Goal: Navigation & Orientation: Find specific page/section

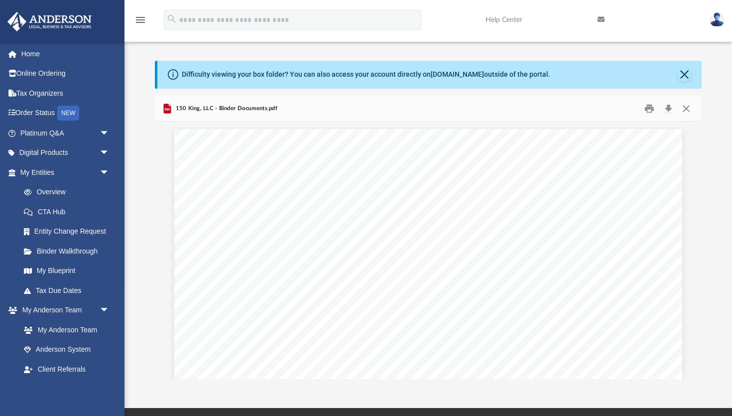
scroll to position [226, 547]
click at [684, 78] on button "Close" at bounding box center [684, 75] width 14 height 14
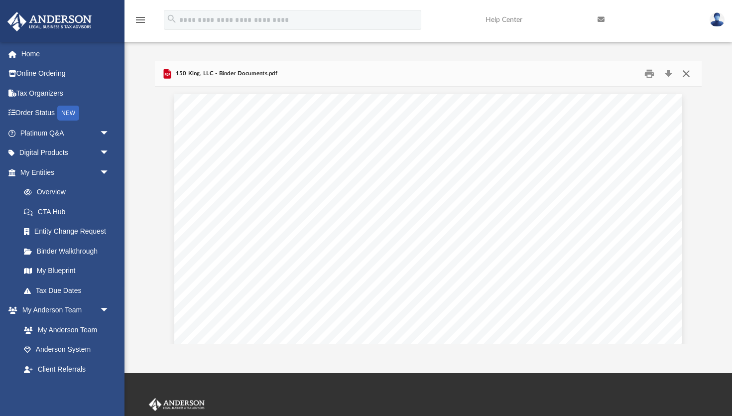
click at [684, 76] on button "Close" at bounding box center [686, 73] width 18 height 15
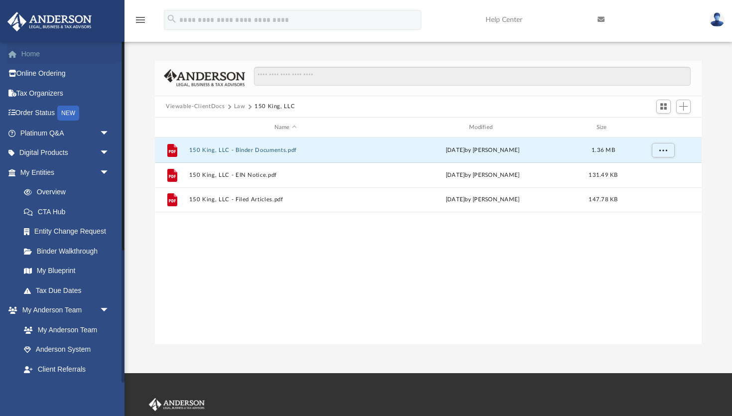
click at [45, 47] on link "Home" at bounding box center [65, 54] width 117 height 20
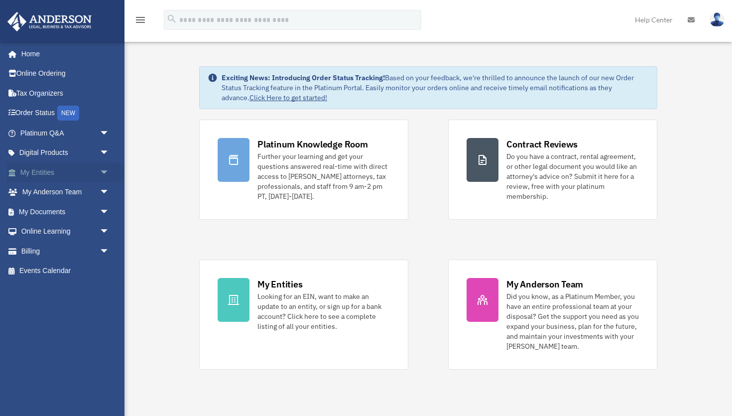
click at [103, 174] on span "arrow_drop_down" at bounding box center [110, 172] width 20 height 20
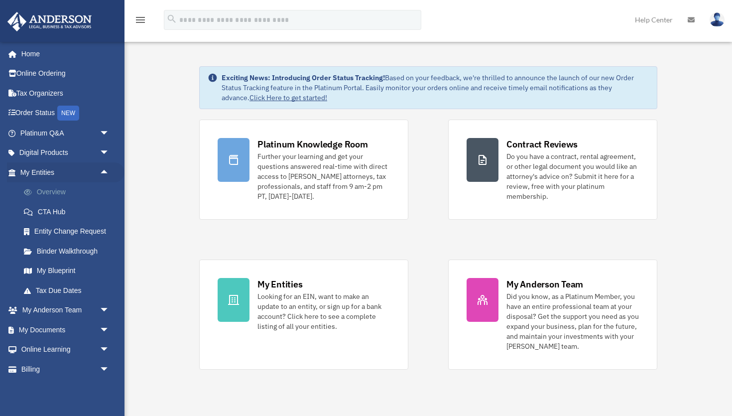
click at [63, 195] on link "Overview" at bounding box center [69, 192] width 111 height 20
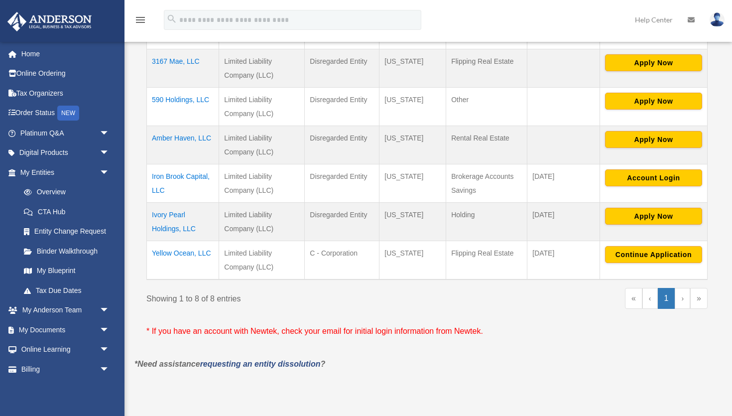
scroll to position [319, 0]
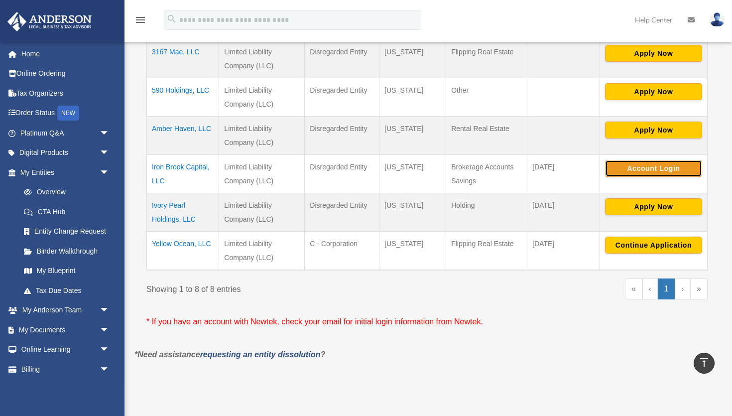
click at [664, 168] on button "Account Login" at bounding box center [653, 168] width 97 height 17
